Goal: Information Seeking & Learning: Check status

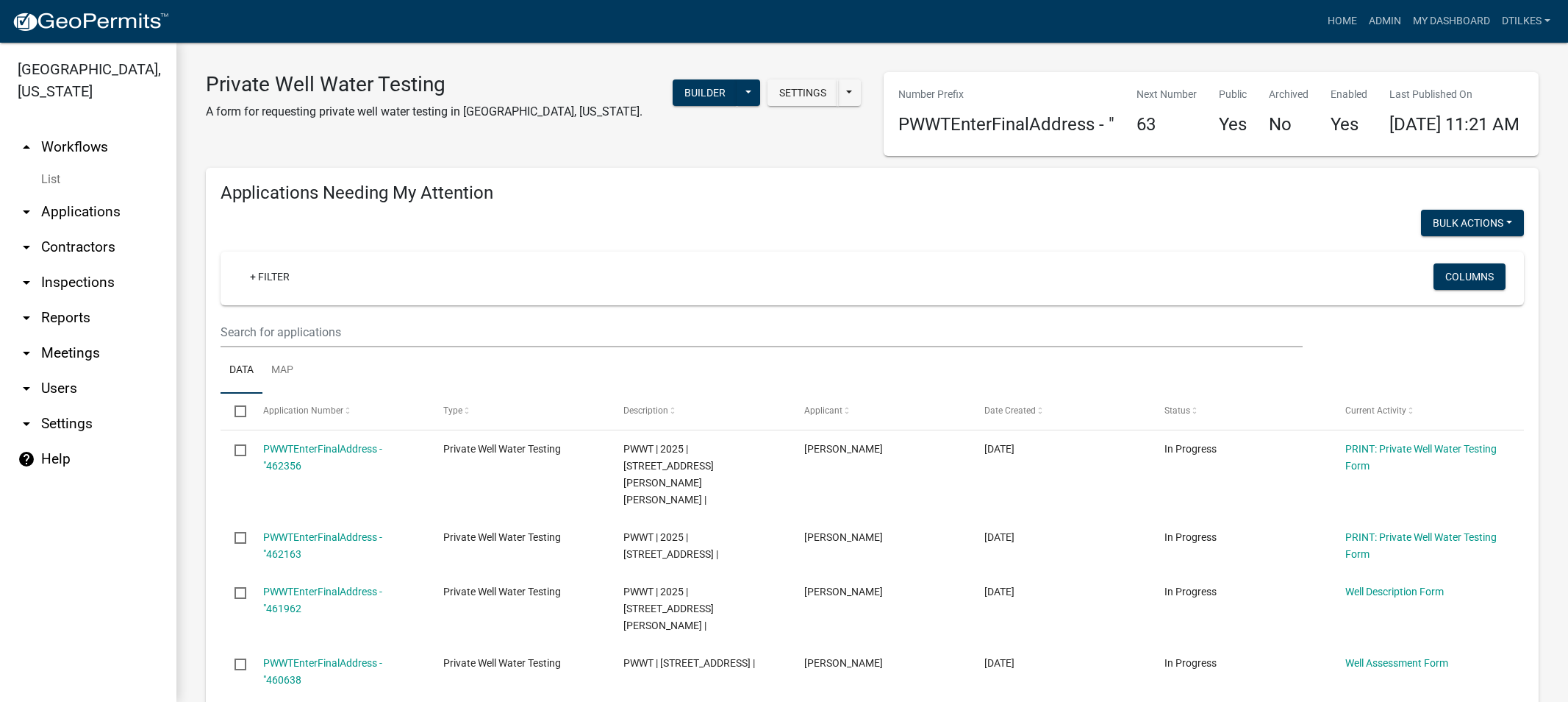
select select "2: 50"
click at [1384, 23] on link "Admin" at bounding box center [1385, 21] width 44 height 28
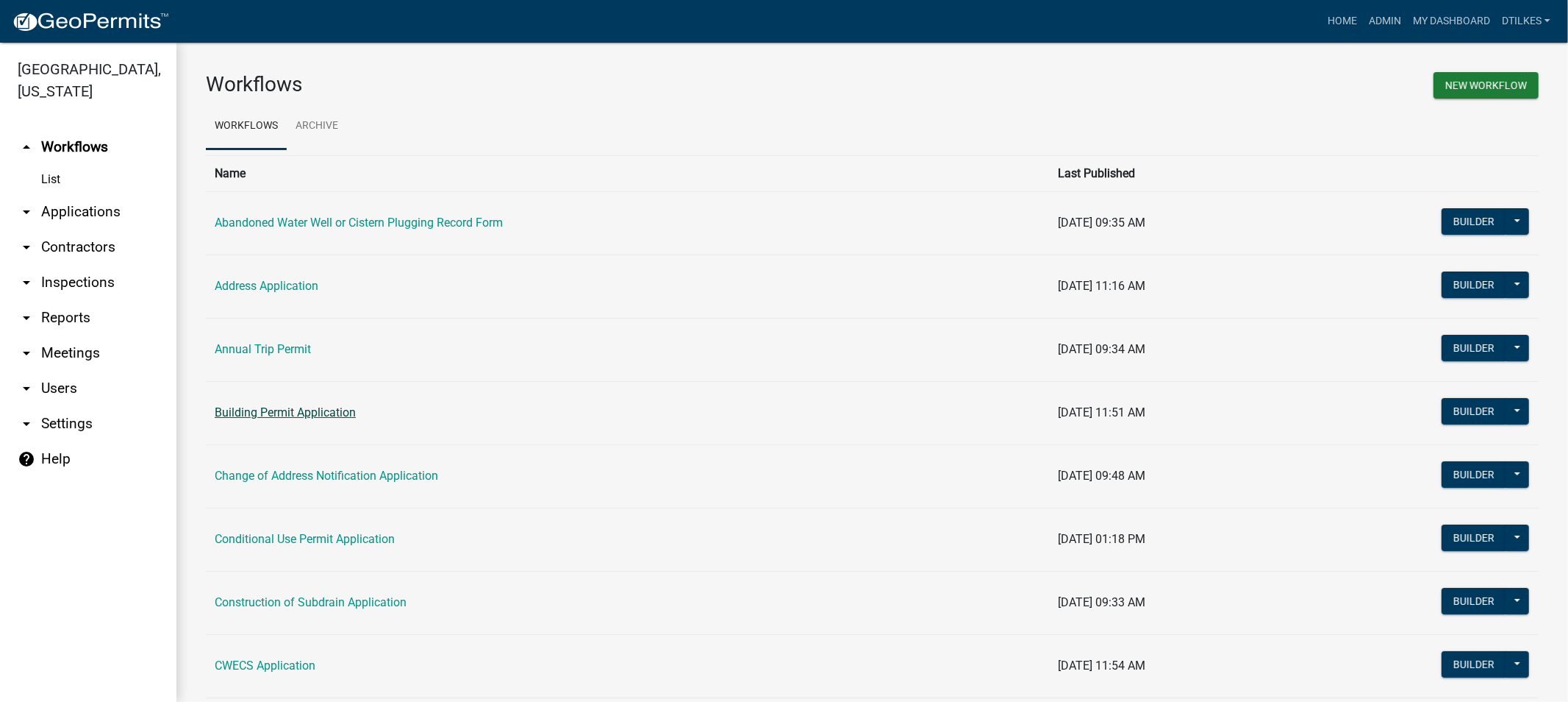
click at [295, 415] on link "Building Permit Application" at bounding box center [285, 413] width 141 height 14
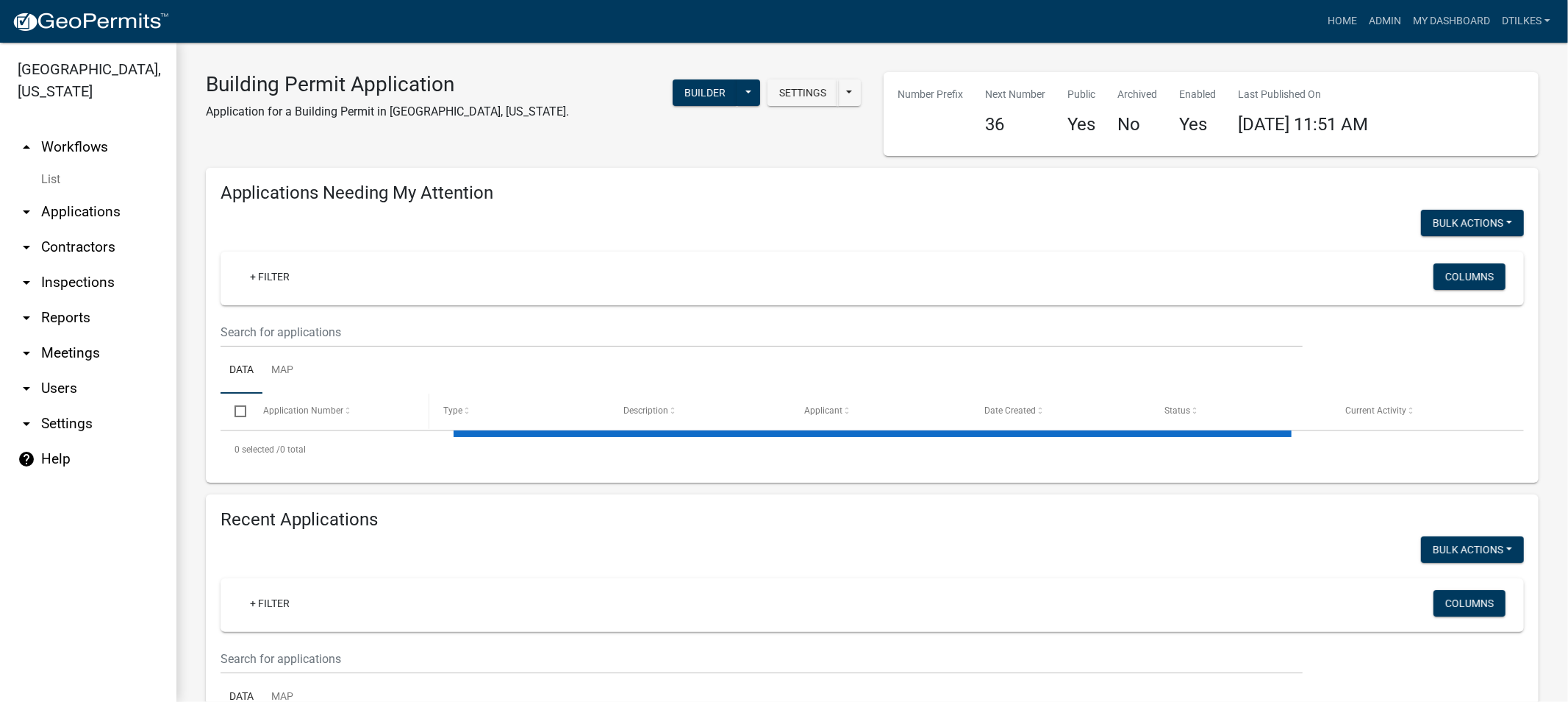
select select "2: 50"
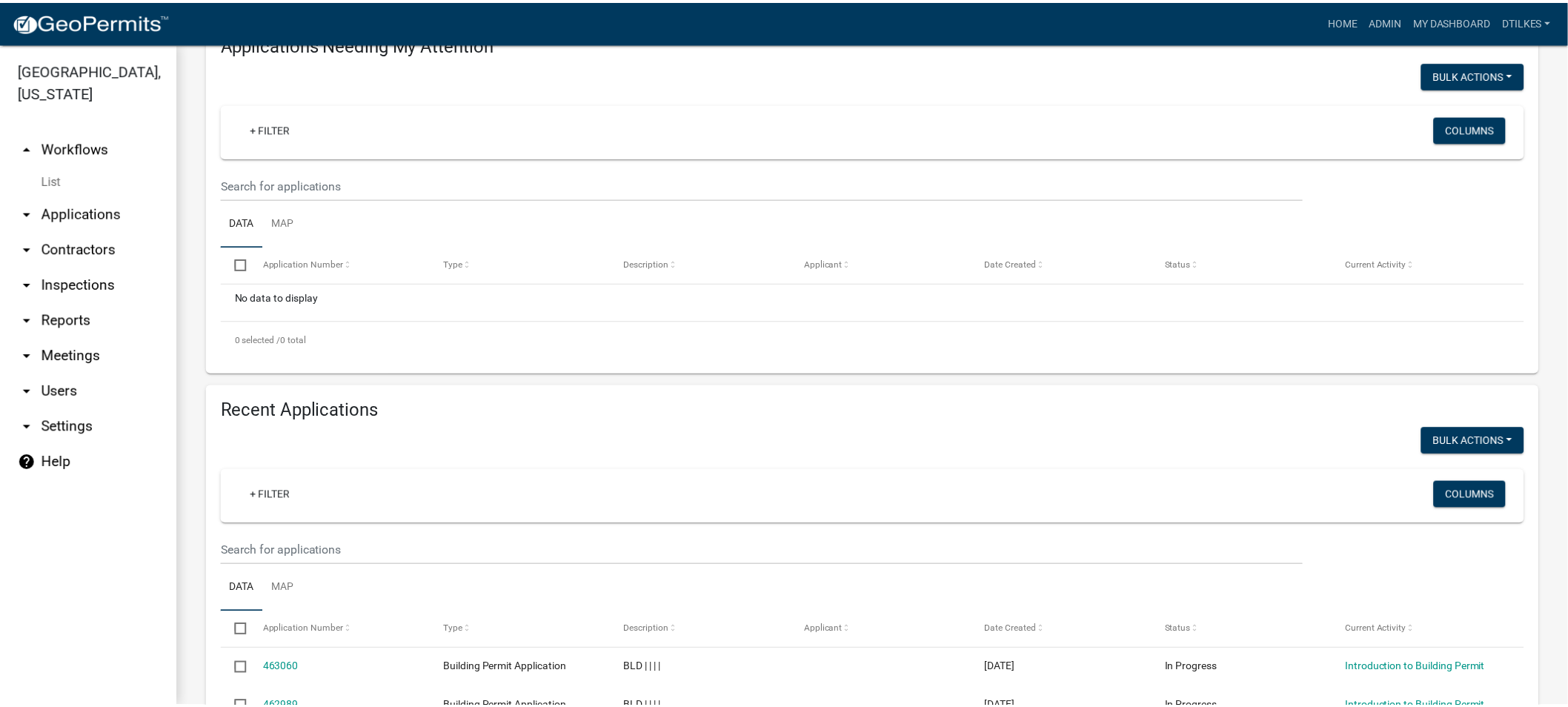
scroll to position [411, 0]
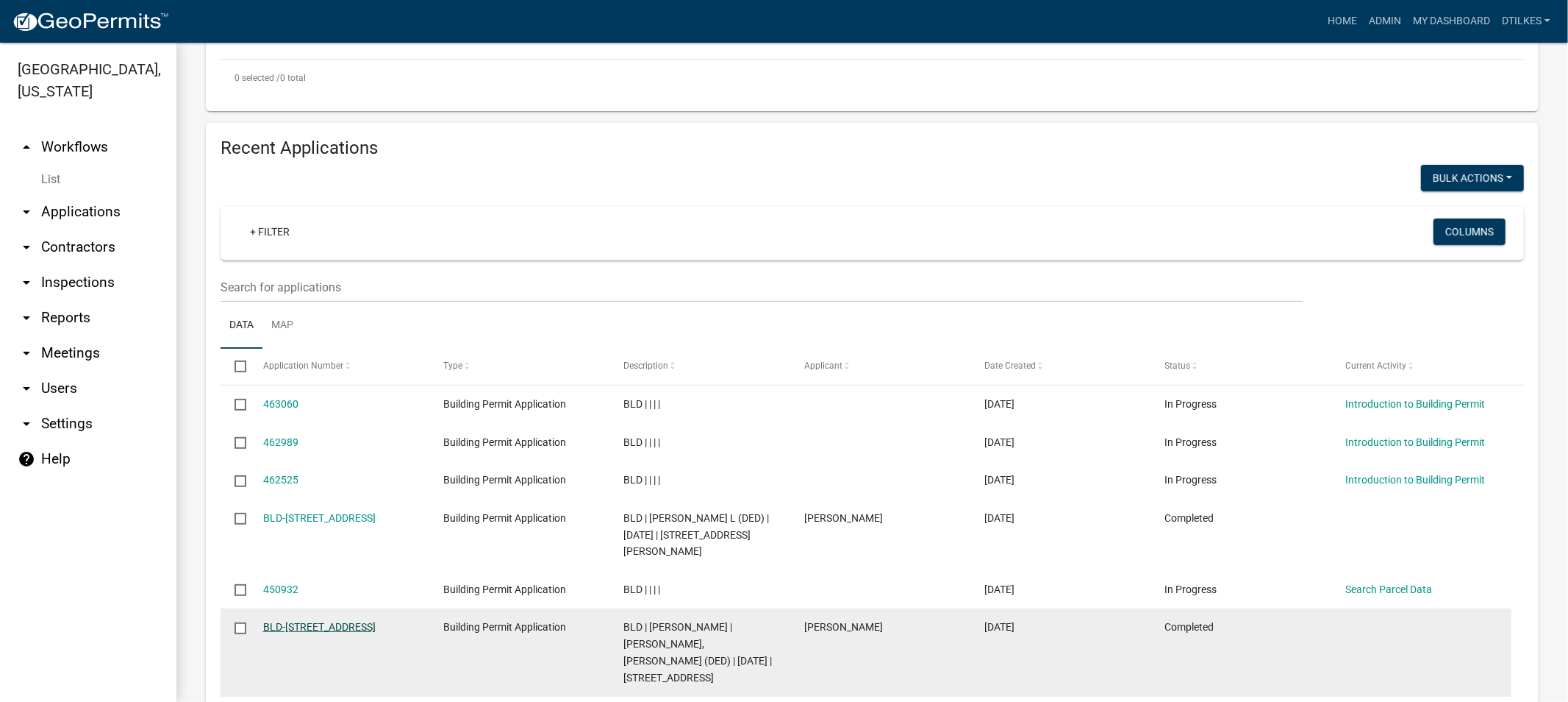
click at [310, 622] on link "BLD-[STREET_ADDRESS]" at bounding box center [320, 627] width 113 height 12
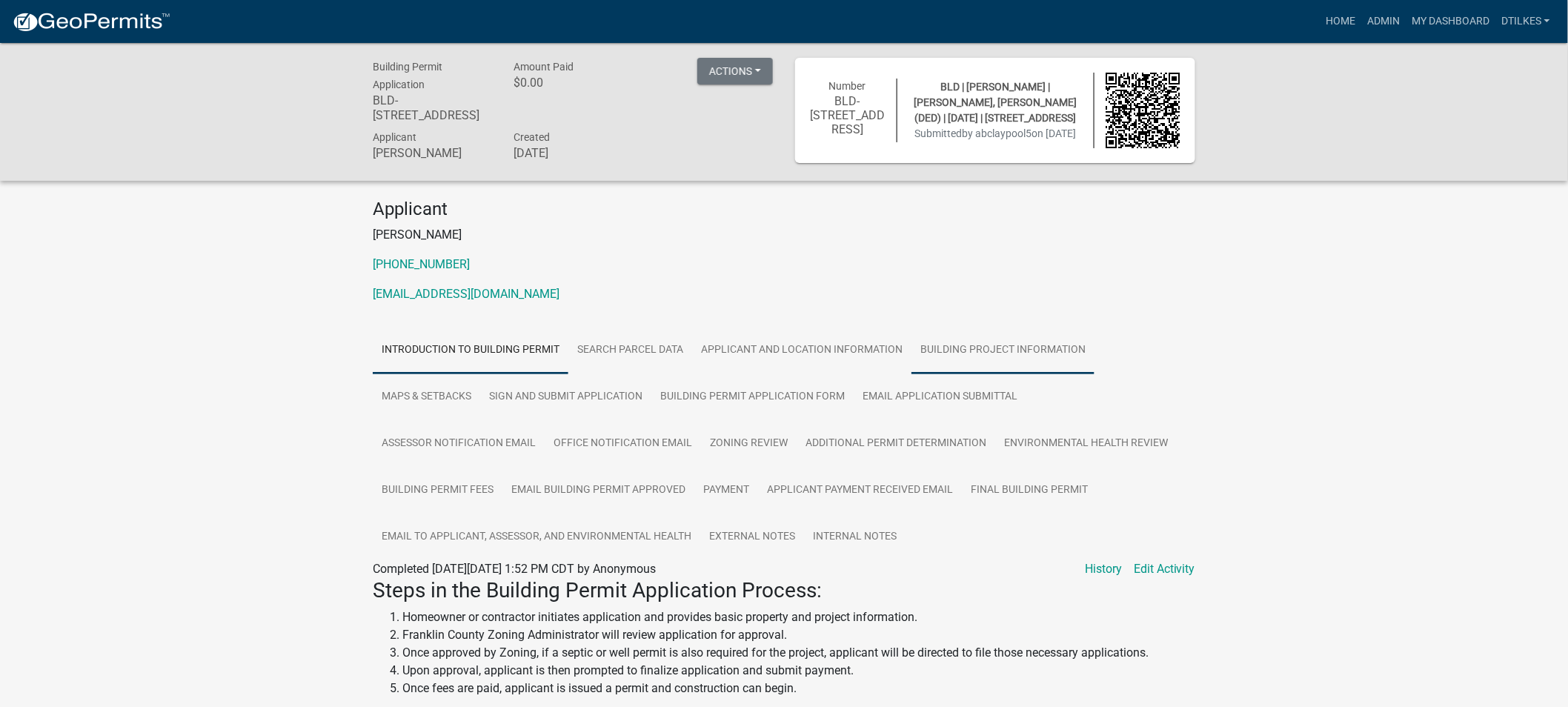
click at [969, 345] on link "Building Project Information" at bounding box center [1003, 350] width 183 height 47
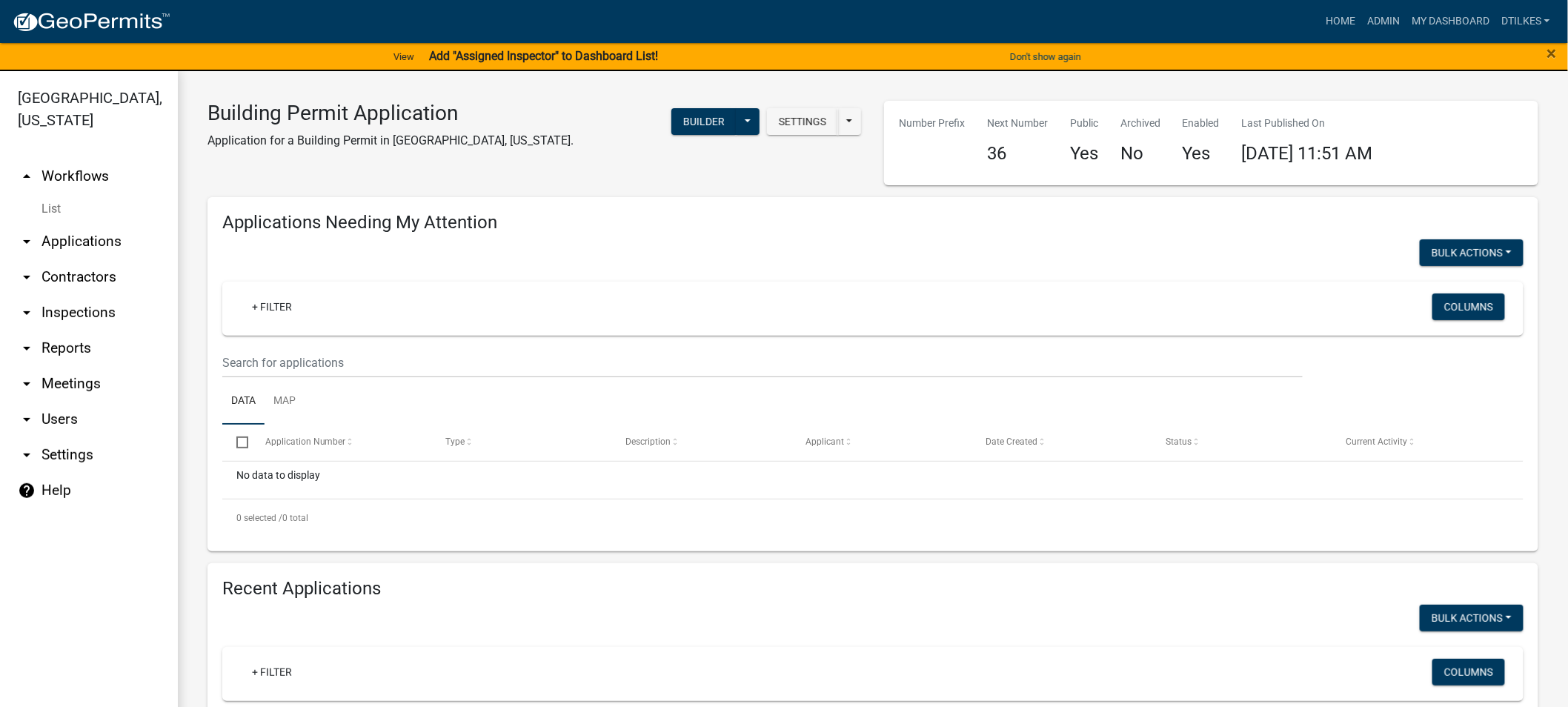
select select "2: 50"
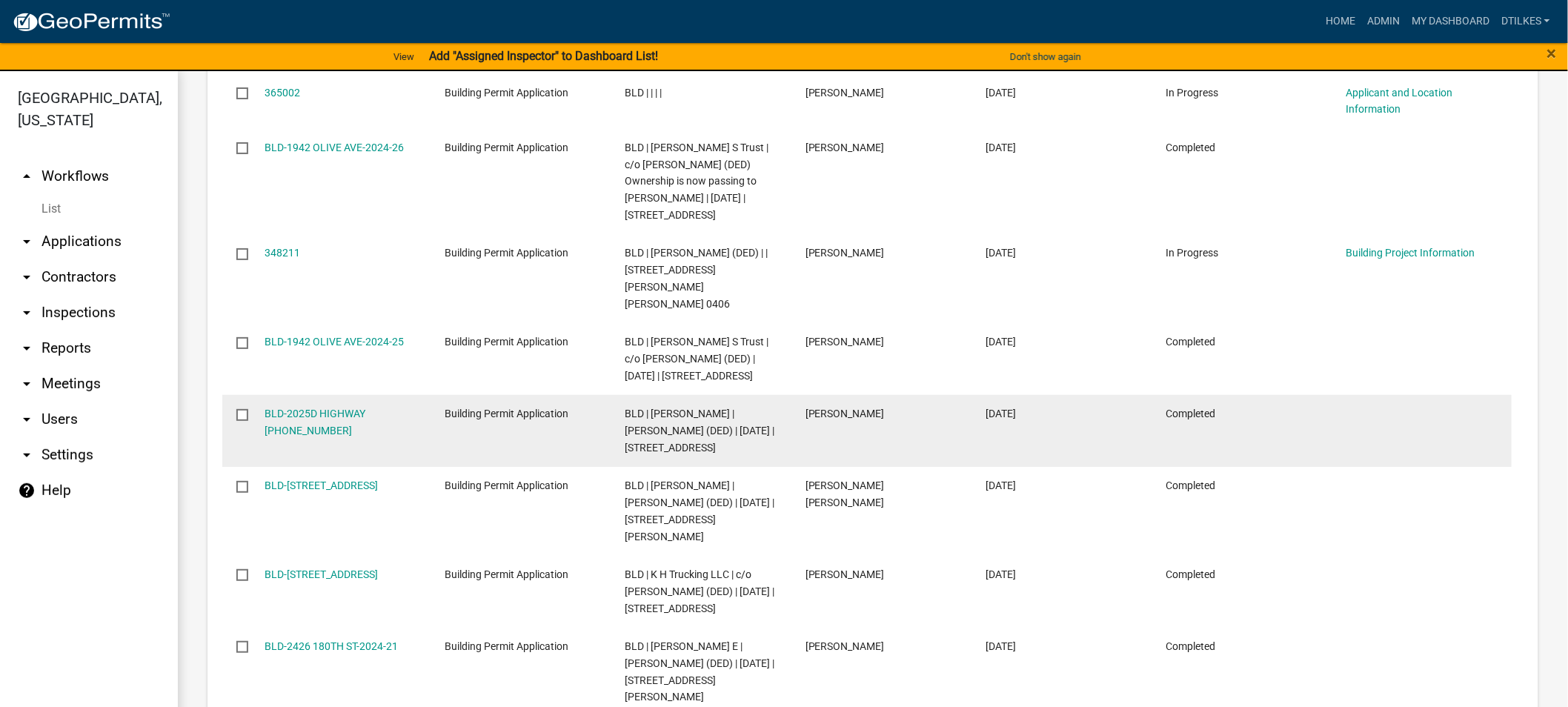
scroll to position [2551, 0]
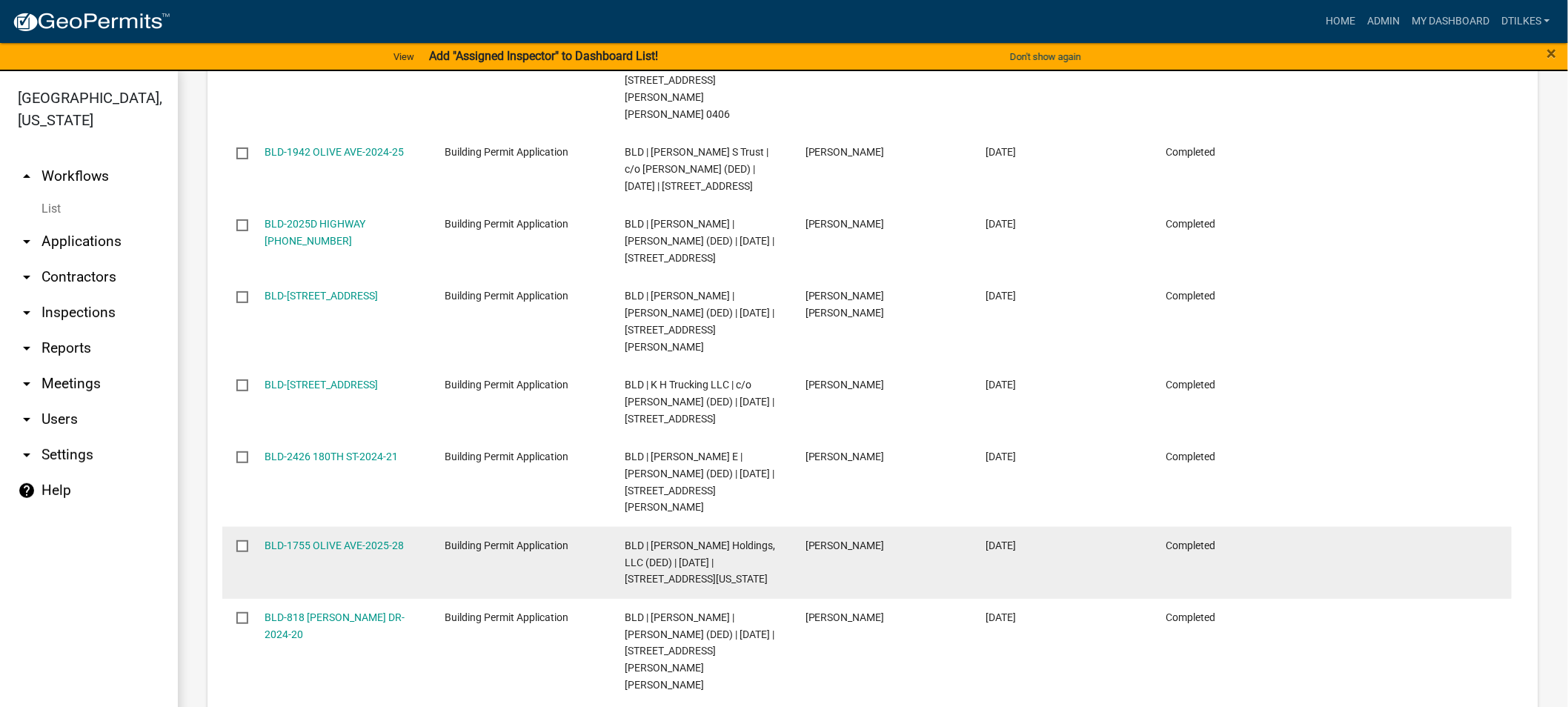
click at [698, 573] on span "BLD | [PERSON_NAME] Holdings, LLC (DED) | [DATE] | [STREET_ADDRESS][US_STATE]" at bounding box center [700, 562] width 150 height 46
